Goal: Information Seeking & Learning: Learn about a topic

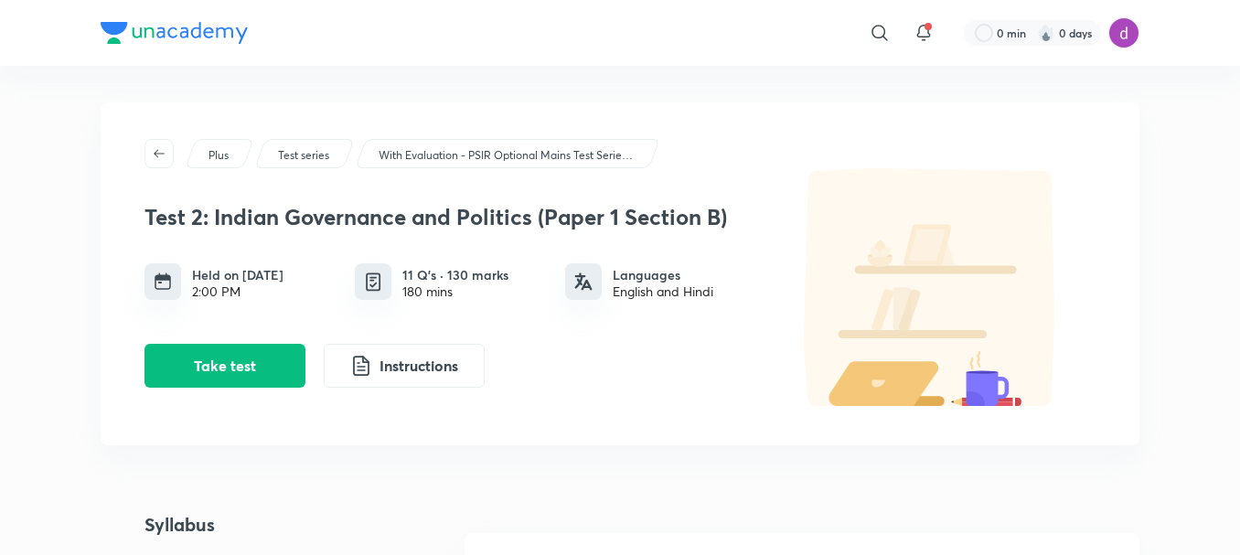
click at [363, 215] on h3 "Test 2: Indian Governance and Politics (Paper 1 Section B)" at bounding box center [450, 217] width 613 height 27
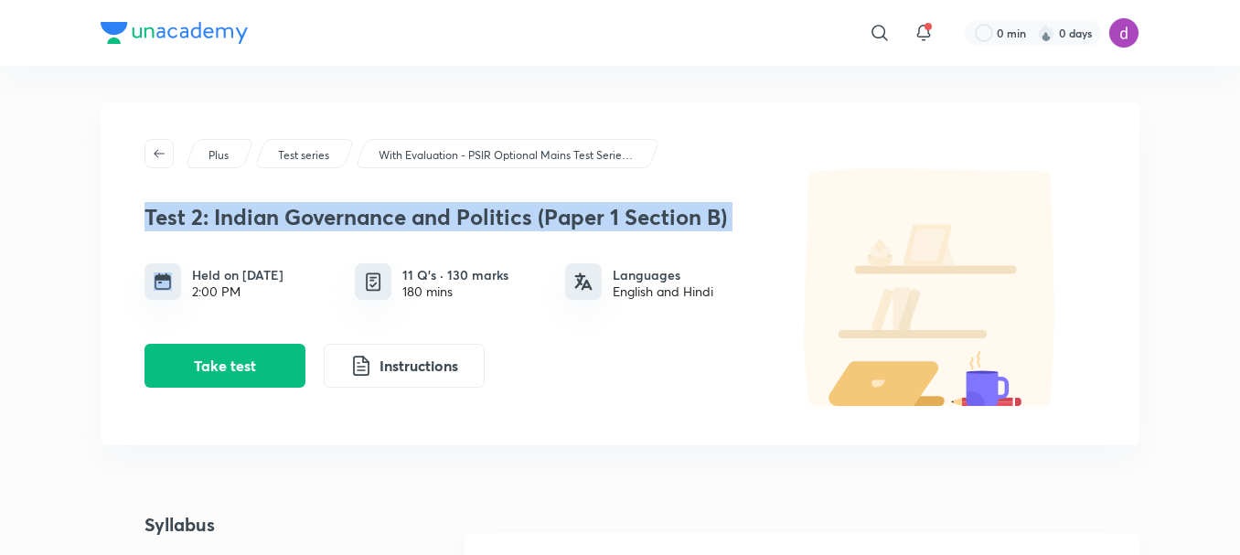
click at [363, 215] on h3 "Test 2: Indian Governance and Politics (Paper 1 Section B)" at bounding box center [450, 217] width 613 height 27
copy h3 "Test 2: Indian Governance and Politics (Paper 1 Section B)"
